Goal: Transaction & Acquisition: Purchase product/service

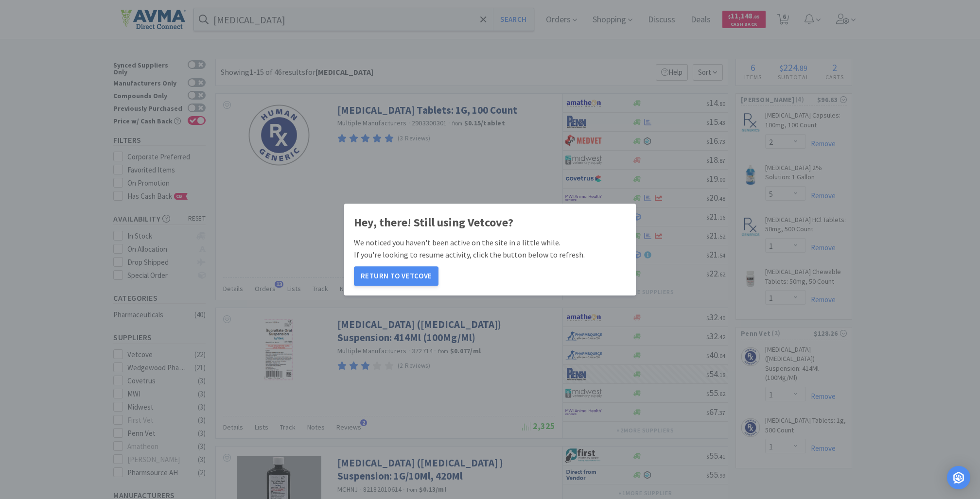
select select "2"
select select "5"
select select "1"
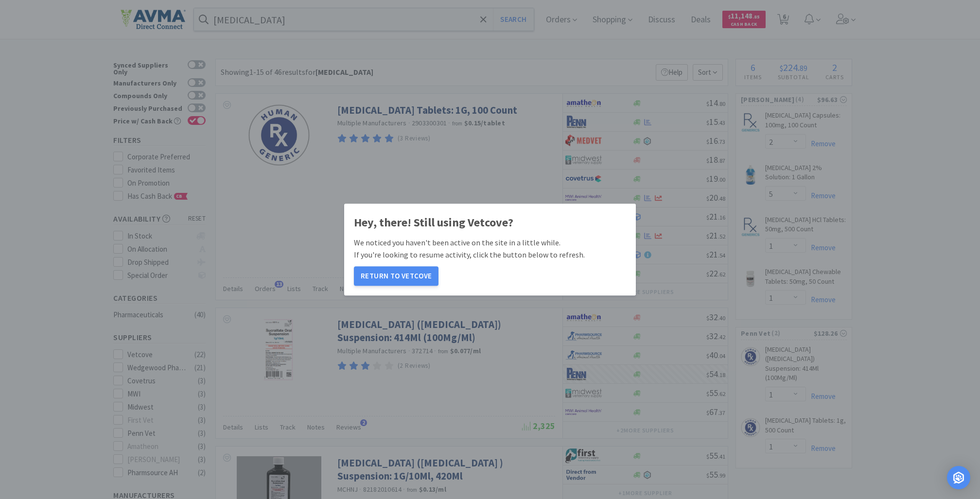
select select "1"
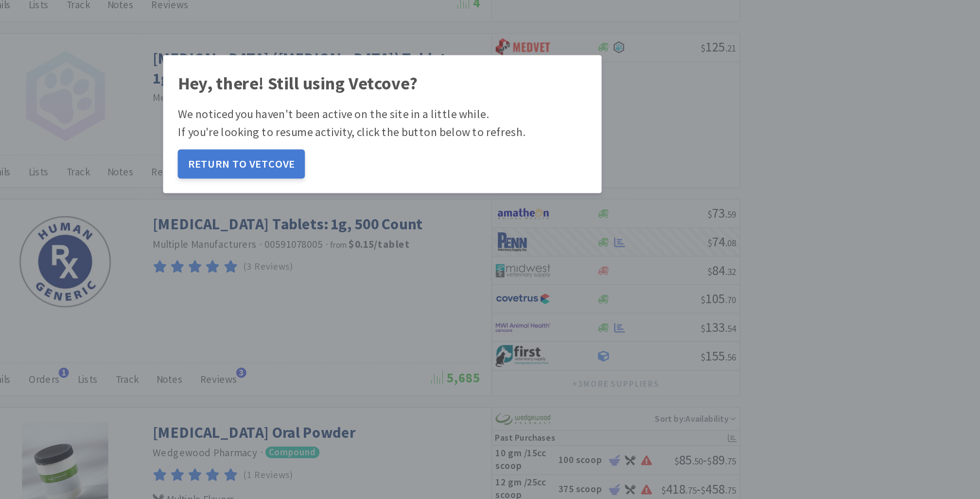
scroll to position [592, 0]
click at [406, 274] on button "Return to Vetcove" at bounding box center [396, 275] width 85 height 19
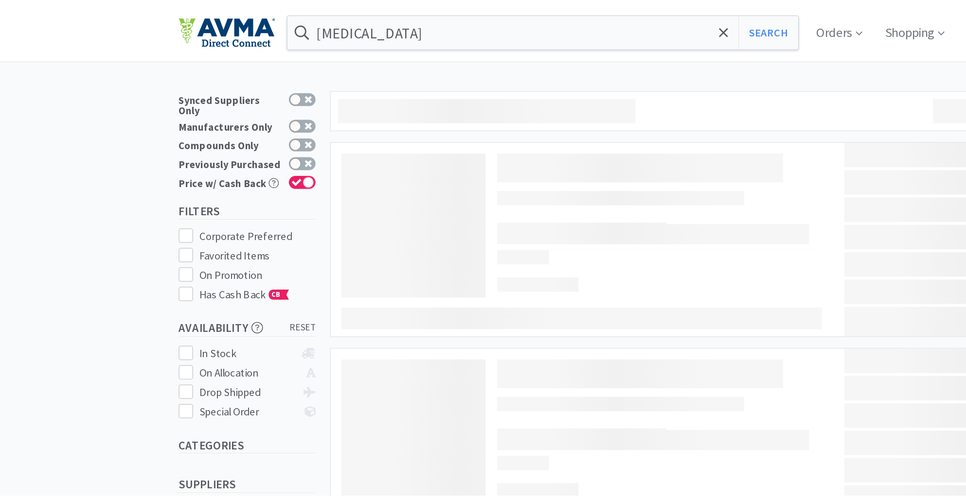
scroll to position [592, 0]
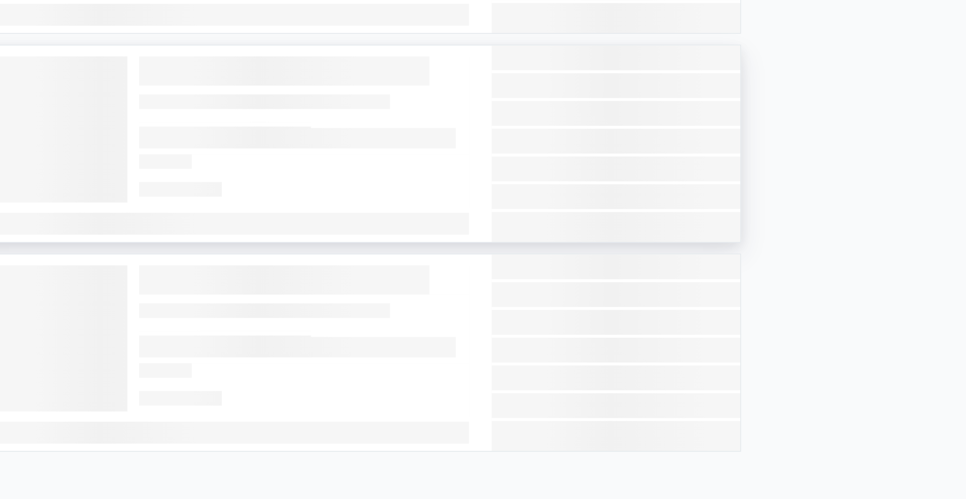
select select "2"
select select "5"
select select "1"
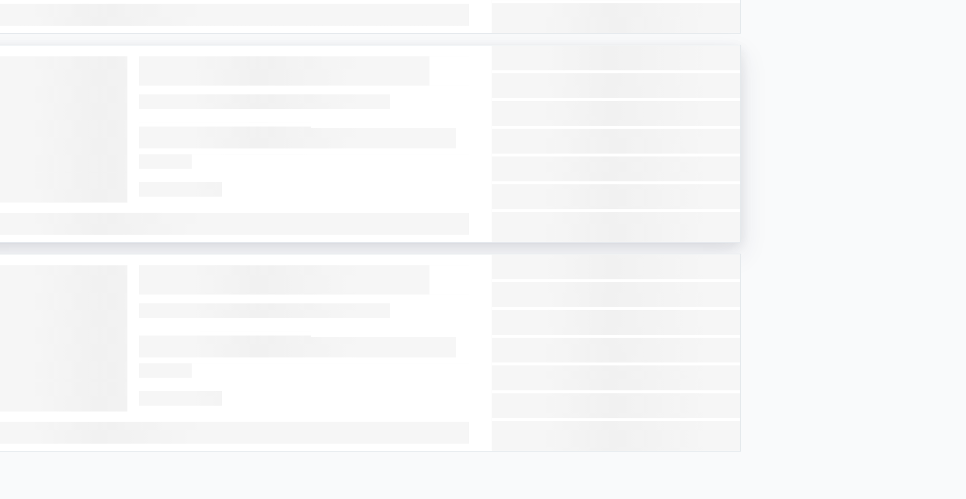
select select "1"
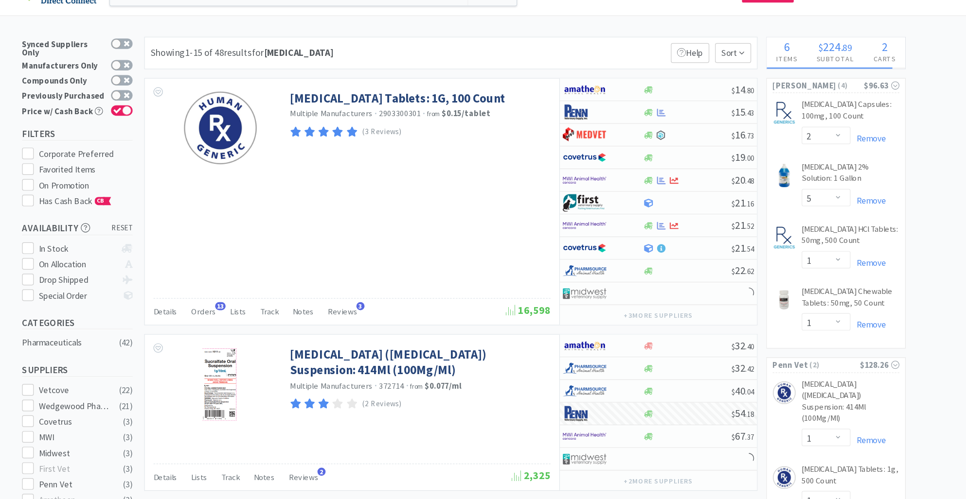
scroll to position [0, 0]
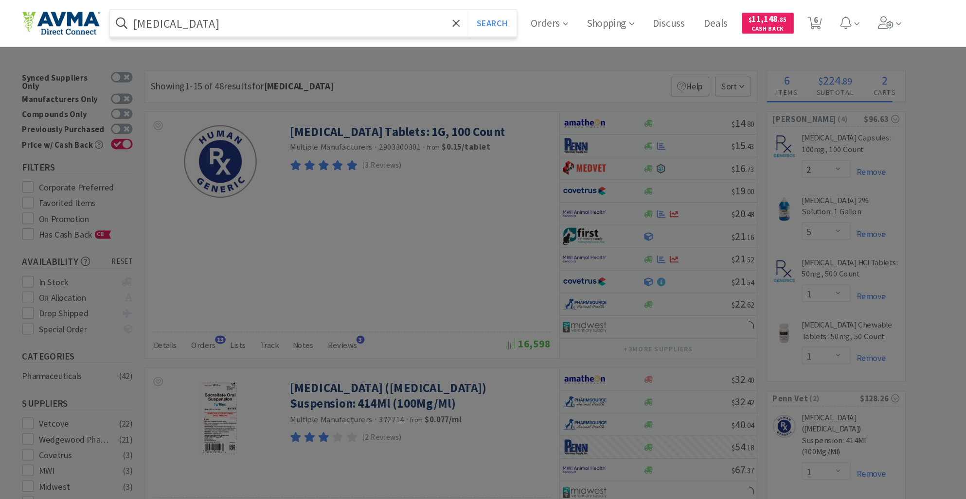
click at [260, 26] on input "[MEDICAL_DATA]" at bounding box center [357, 19] width 340 height 22
type input "000.41030.2"
click at [486, 8] on button "Search" at bounding box center [506, 19] width 40 height 22
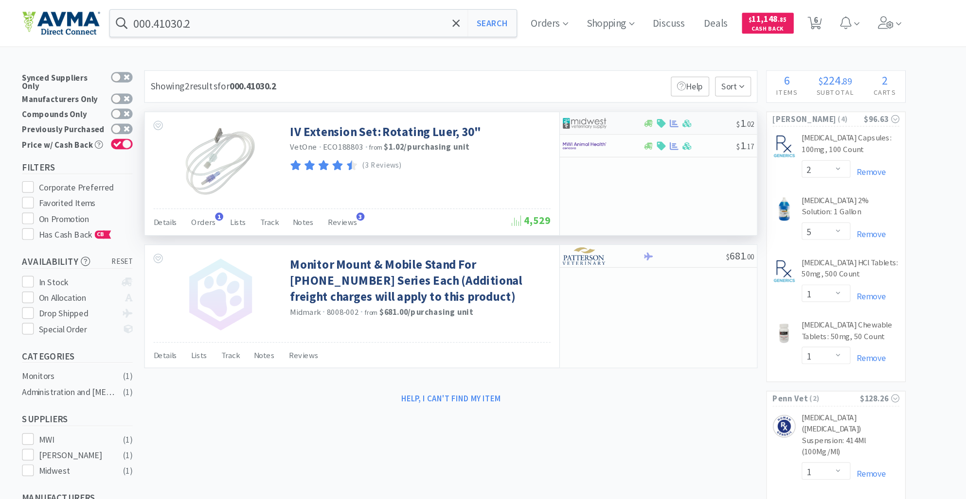
click at [635, 106] on div "$ 1 . 02" at bounding box center [645, 103] width 165 height 19
select select "1"
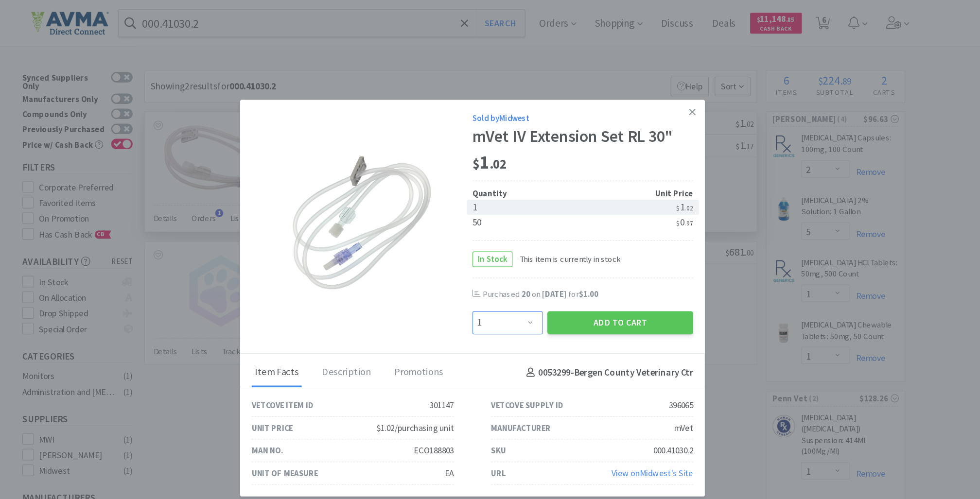
click at [536, 271] on select "Enter Quantity 1 2 3 4 5 6 7 8 9 10 11 12 13 14 15 16 17 18 19 20 Enter Quantity" at bounding box center [519, 270] width 59 height 19
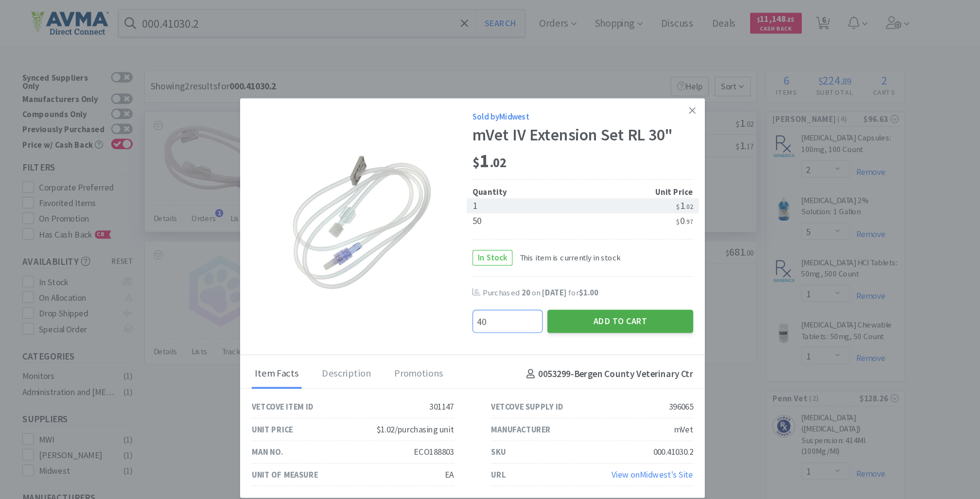
type input "40"
click at [594, 273] on button "Add to Cart" at bounding box center [614, 269] width 122 height 19
select select "40"
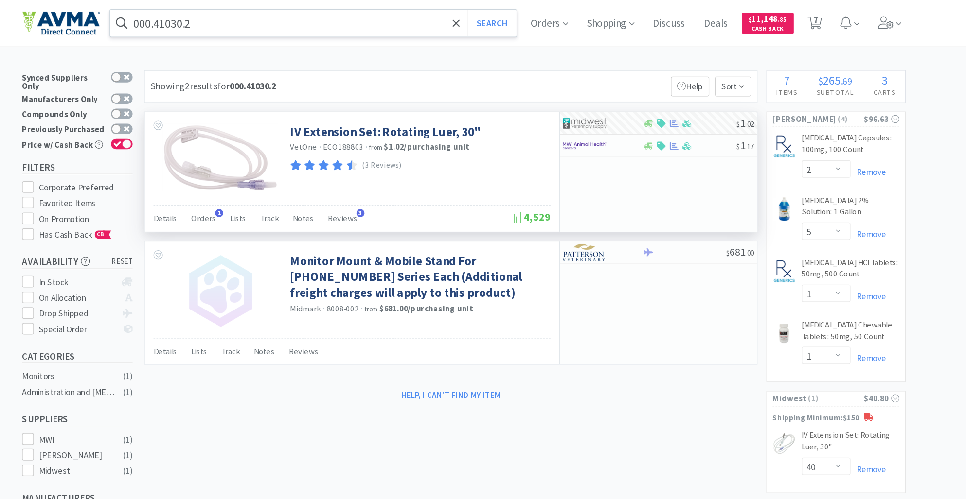
click at [276, 19] on input "000.41030.2" at bounding box center [357, 19] width 340 height 22
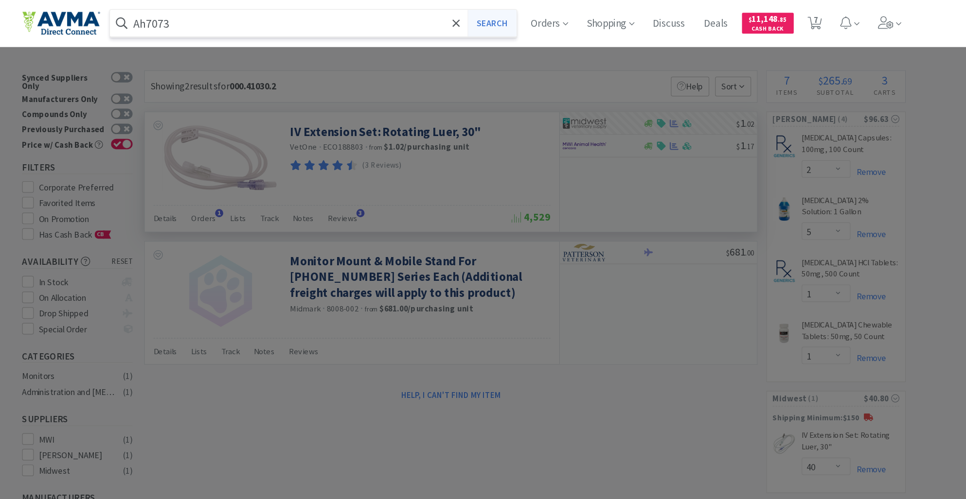
type input "Ah7073"
click at [512, 14] on button "Search" at bounding box center [506, 19] width 40 height 22
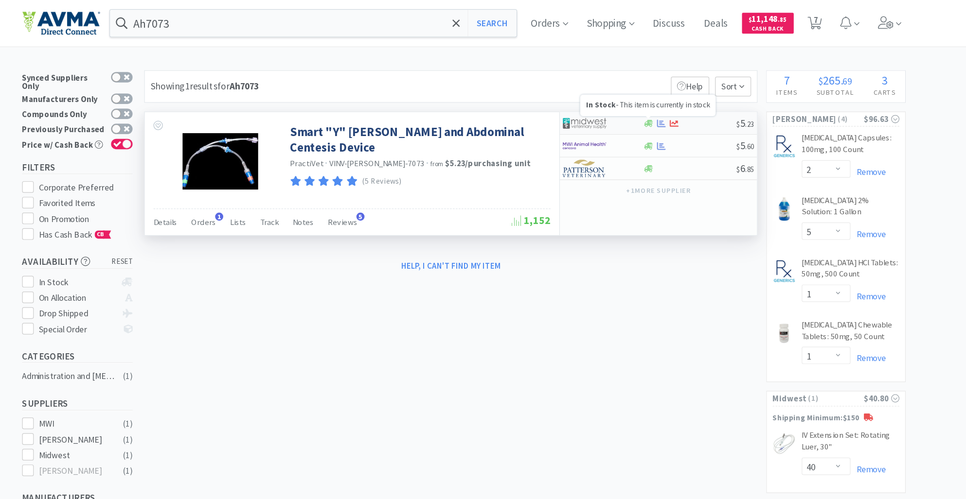
click at [633, 102] on div at bounding box center [637, 103] width 10 height 7
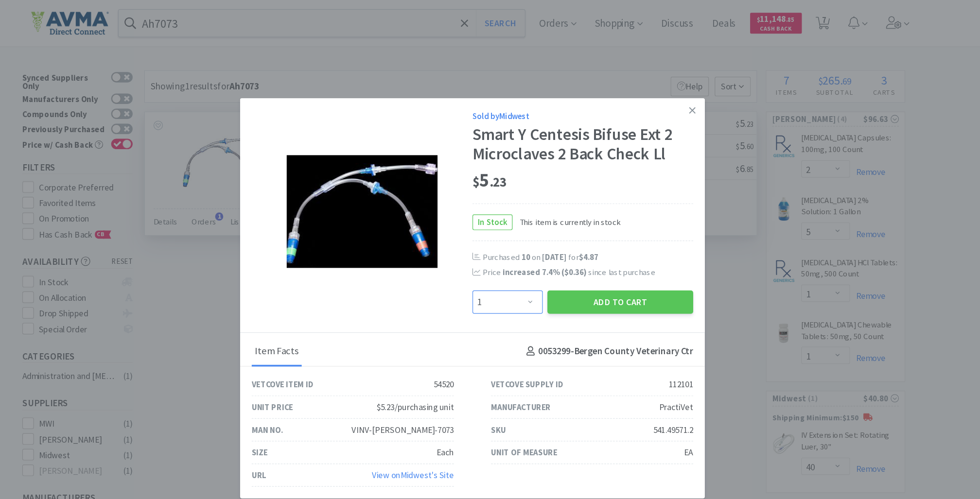
click at [537, 253] on select "Enter Quantity 1 2 3 4 5 6 7 8 9 10 11 12 13 14 15 16 17 18 19 20 Enter Quantity" at bounding box center [519, 252] width 59 height 19
select select "20"
click at [490, 243] on select "Enter Quantity 1 2 3 4 5 6 7 8 9 10 11 12 13 14 15 16 17 18 19 20 Enter Quantity" at bounding box center [519, 252] width 59 height 19
click at [588, 254] on button "Add to Cart" at bounding box center [614, 252] width 122 height 19
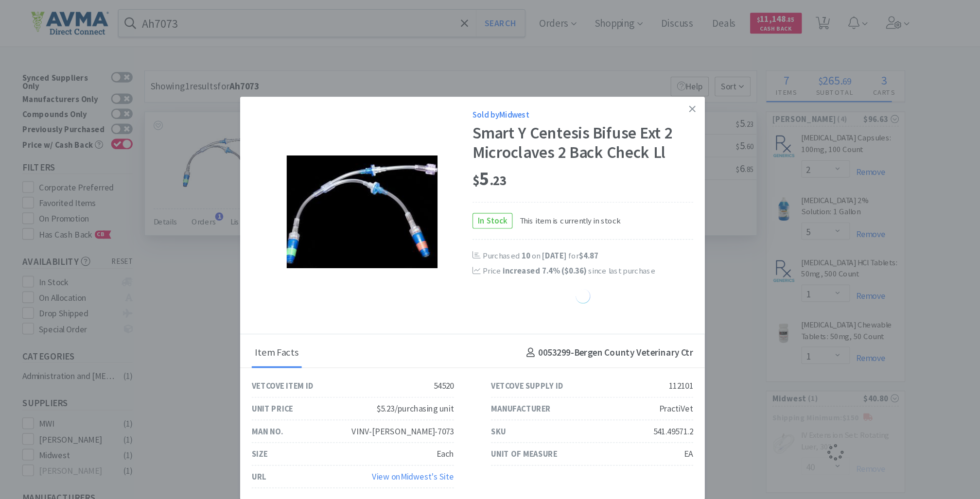
select select "20"
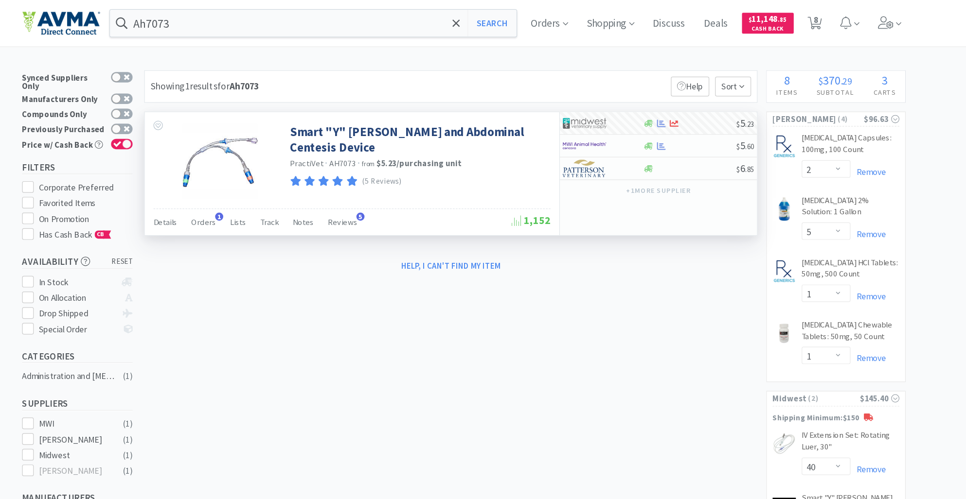
click at [94, 108] on div "× Filter Results Synced Suppliers Only Manufacturers Only Compounds Only Previo…" at bounding box center [483, 344] width 966 height 571
